Goal: Navigation & Orientation: Find specific page/section

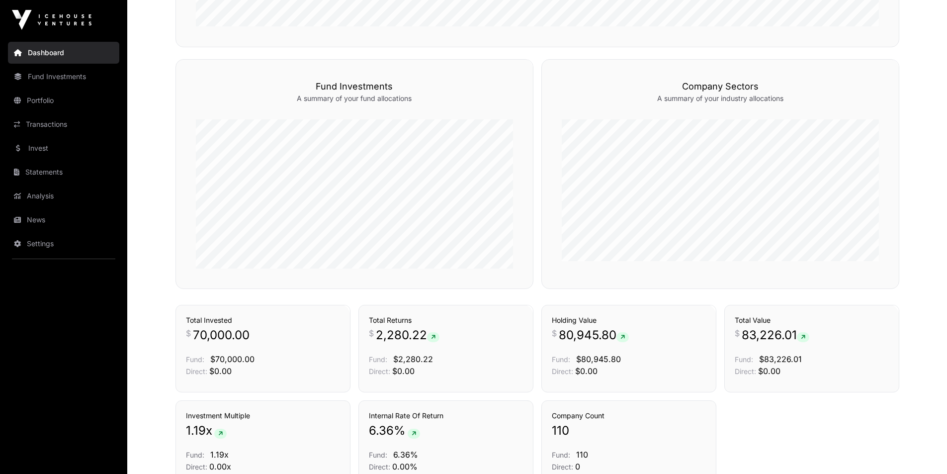
scroll to position [617, 0]
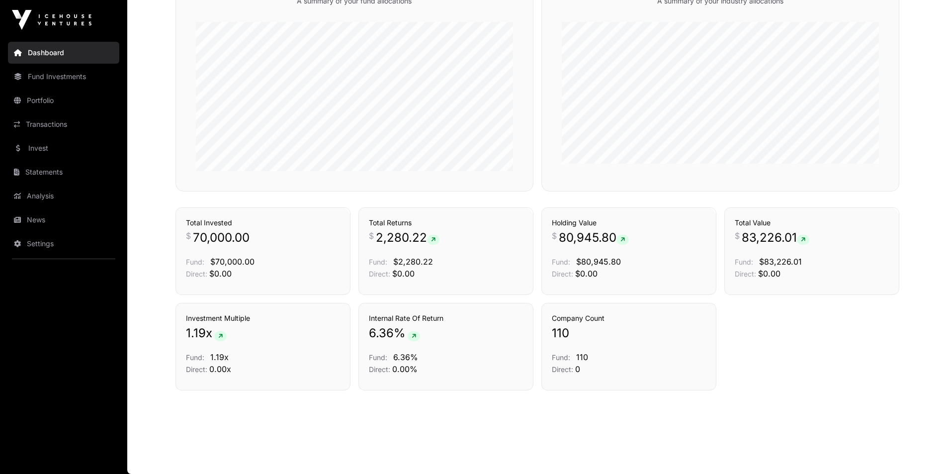
click at [62, 93] on link "Portfolio" at bounding box center [63, 101] width 111 height 22
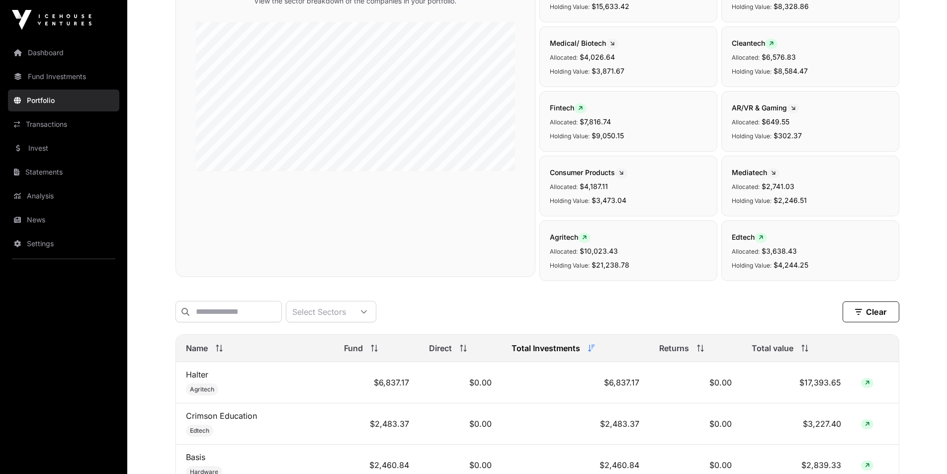
scroll to position [398, 0]
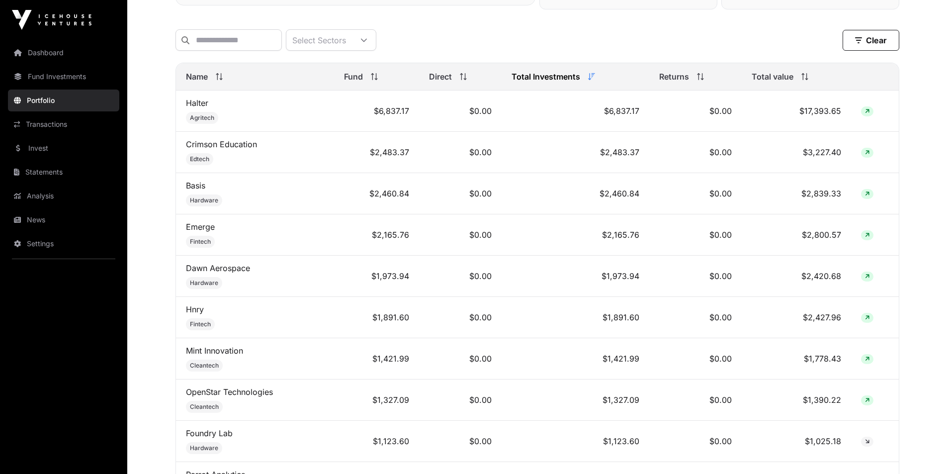
click at [56, 47] on link "Dashboard" at bounding box center [63, 53] width 111 height 22
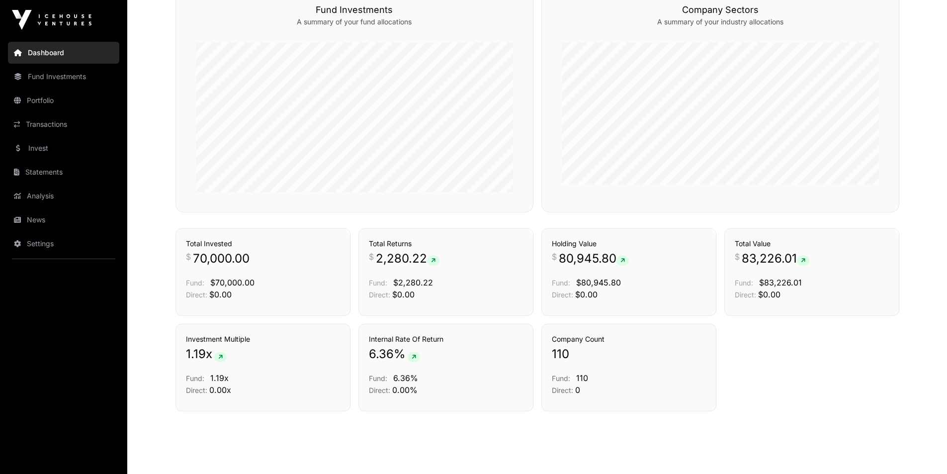
scroll to position [597, 0]
click at [50, 97] on link "Portfolio" at bounding box center [63, 101] width 111 height 22
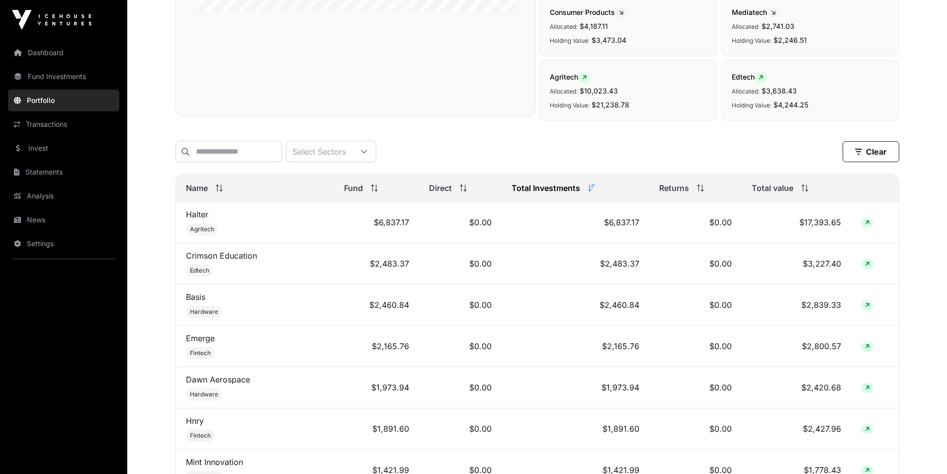
scroll to position [398, 0]
